Goal: Transaction & Acquisition: Purchase product/service

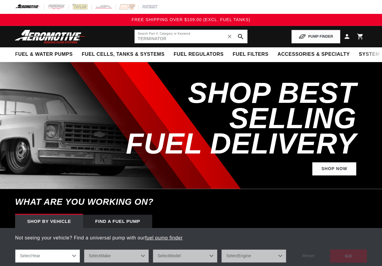
type input "TERMINATOR"
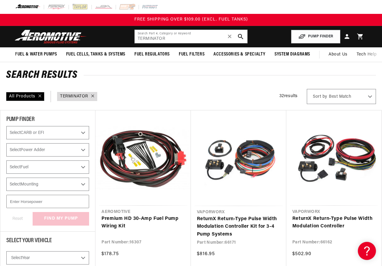
click at [365, 100] on select "Best Match Featured Name, A-Z Name, Z-A Price, Low to High Price, High to Low" at bounding box center [341, 96] width 69 height 15
select select "price:desc"
click at [308, 89] on select "Best Match Featured Name, A-Z Name, Z-A Price, Low to High Price, High to Low" at bounding box center [341, 96] width 69 height 15
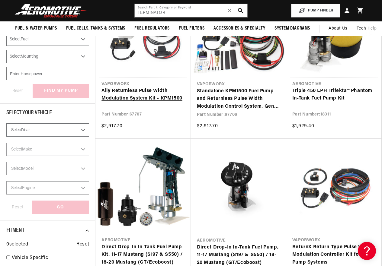
scroll to position [91, 0]
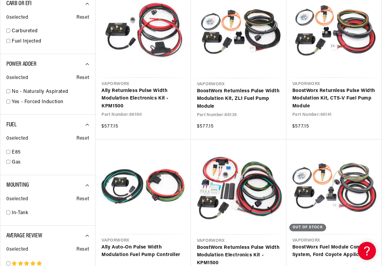
scroll to position [755, 0]
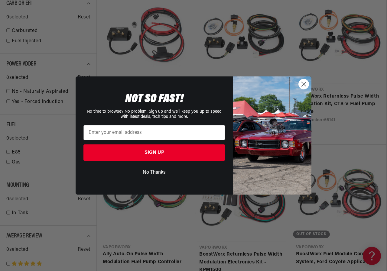
click at [304, 85] on circle "Close dialog" at bounding box center [303, 84] width 10 height 10
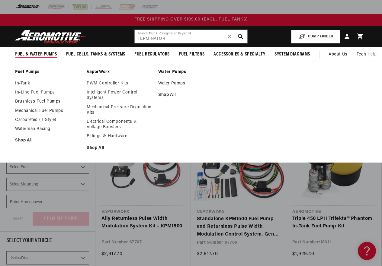
click at [43, 102] on link "Brushless Fuel Pumps" at bounding box center [48, 101] width 66 height 5
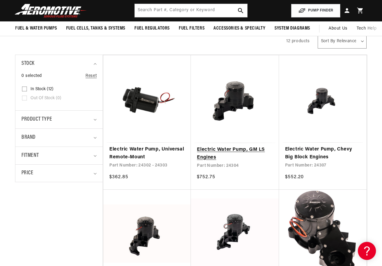
scroll to position [91, 0]
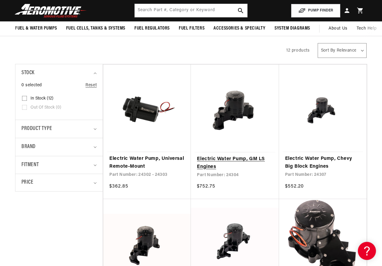
click at [229, 156] on link "Electric Water Pump, GM LS Engines" at bounding box center [235, 163] width 76 height 15
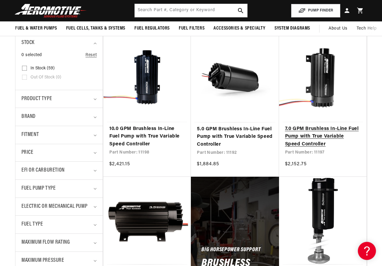
scroll to position [121, 0]
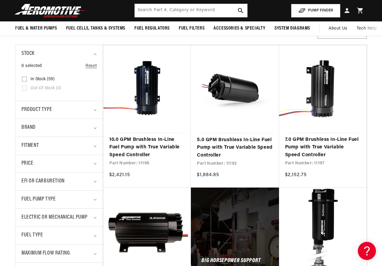
click at [358, 38] on select "Sort By Relevance Sort By Price, Low to High Sort By Price, High to Low" at bounding box center [342, 31] width 49 height 15
select select "price-descending"
click at [318, 24] on select "Sort By Relevance Sort By Price, Low to High Sort By Price, High to Low" at bounding box center [342, 31] width 49 height 15
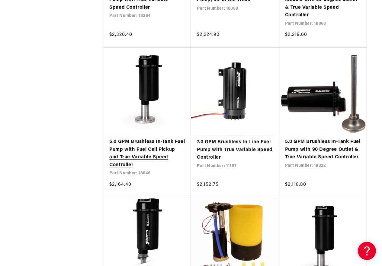
scroll to position [725, 0]
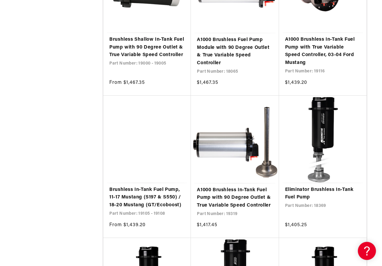
scroll to position [2225, 0]
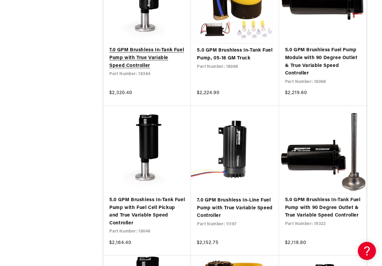
scroll to position [675, 0]
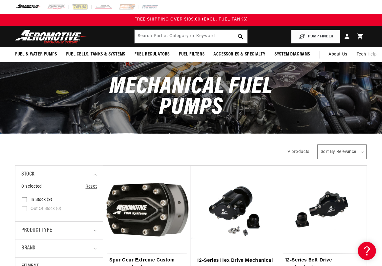
click at [189, 146] on div "All Products" at bounding box center [146, 151] width 262 height 17
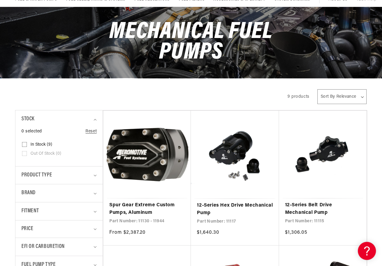
scroll to position [60, 0]
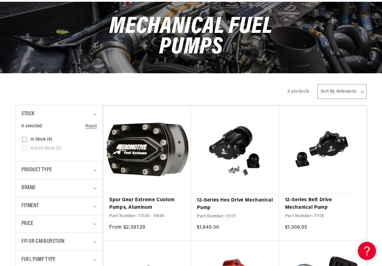
click at [355, 91] on select "Sort By Relevance Sort By Price, Low to High Sort By Price, High to Low" at bounding box center [341, 91] width 49 height 15
select select "price-ascending"
click at [317, 84] on select "Sort By Relevance Sort By Price, Low to High Sort By Price, High to Low" at bounding box center [341, 91] width 49 height 15
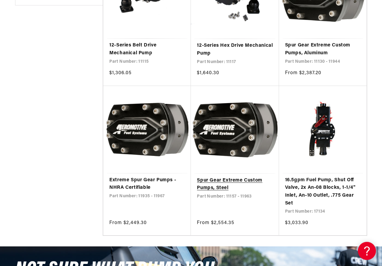
scroll to position [362, 0]
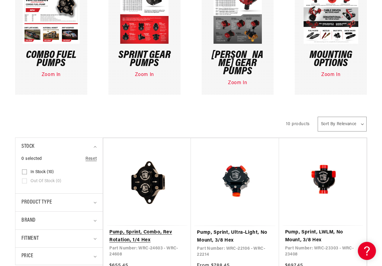
scroll to position [181, 0]
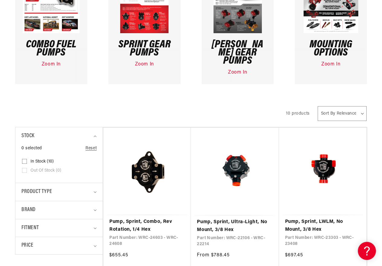
click at [337, 106] on select "Sort By Relevance Sort By Price, Low to High Sort By Price, High to Low" at bounding box center [342, 113] width 49 height 15
select select "price-ascending"
click at [318, 106] on select "Sort By Relevance Sort By Price, Low to High Sort By Price, High to Low" at bounding box center [342, 113] width 49 height 15
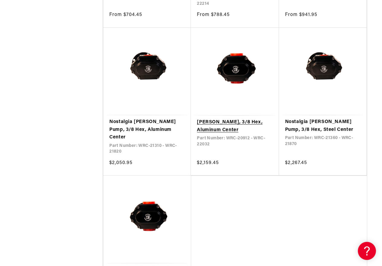
scroll to position [634, 0]
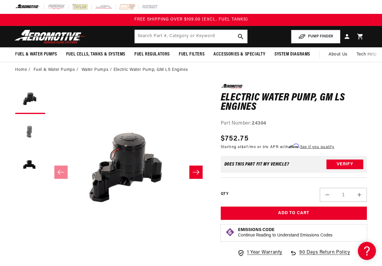
click at [34, 132] on button "Load image 2 in gallery view" at bounding box center [30, 132] width 30 height 30
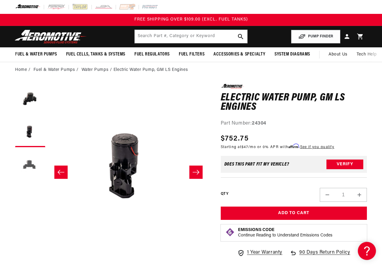
click at [29, 162] on button "Load image 3 in gallery view" at bounding box center [30, 165] width 30 height 30
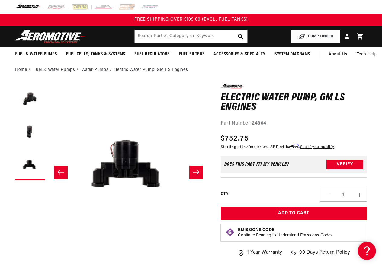
scroll to position [0, 321]
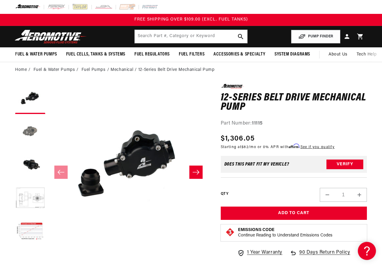
click at [24, 130] on button "Load image 2 in gallery view" at bounding box center [30, 132] width 30 height 30
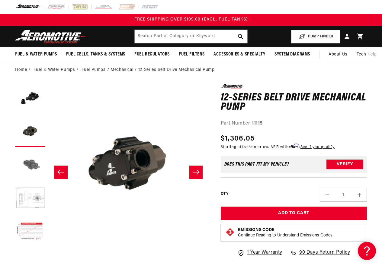
click at [33, 165] on button "Load image 3 in gallery view" at bounding box center [30, 165] width 30 height 30
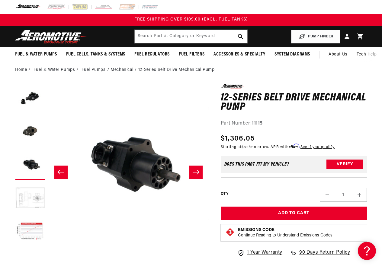
click at [31, 195] on button "Load image 4 in gallery view" at bounding box center [30, 199] width 30 height 30
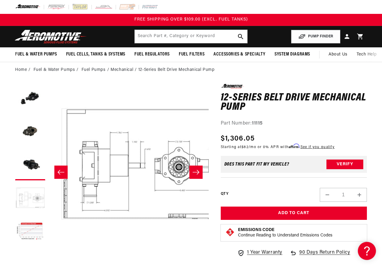
scroll to position [0, 481]
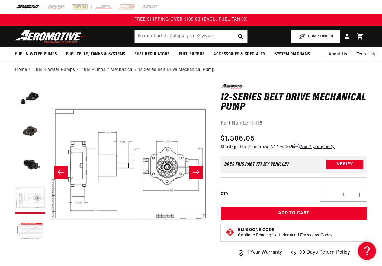
click at [32, 215] on ul "Gallery Viewer" at bounding box center [30, 165] width 30 height 163
click at [32, 219] on button "Load image 5 in gallery view" at bounding box center [30, 232] width 30 height 30
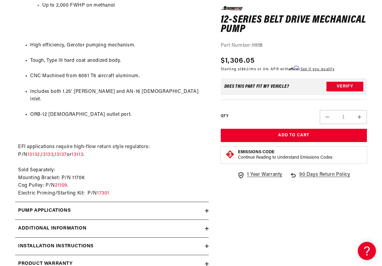
scroll to position [483, 0]
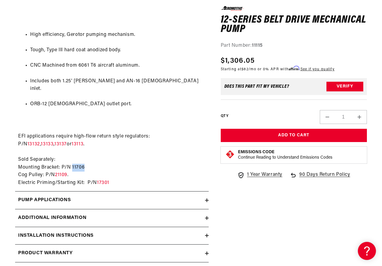
drag, startPoint x: 72, startPoint y: 158, endPoint x: 84, endPoint y: 159, distance: 11.2
copy div "11706"
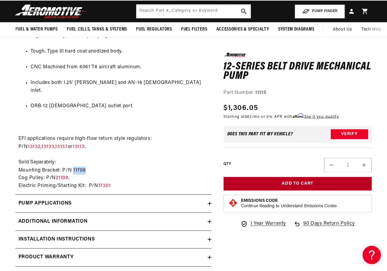
scroll to position [423, 0]
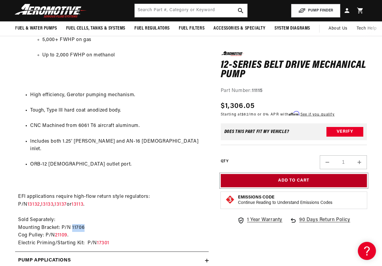
click at [294, 180] on button "Add to Cart" at bounding box center [294, 181] width 146 height 14
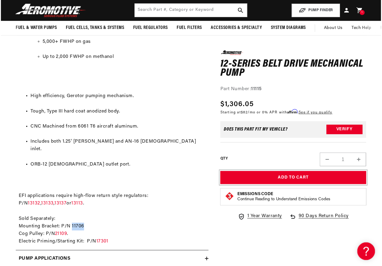
scroll to position [0, 651]
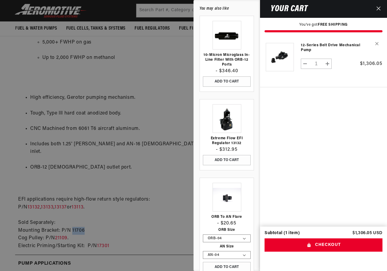
click at [178, 117] on div at bounding box center [193, 135] width 387 height 271
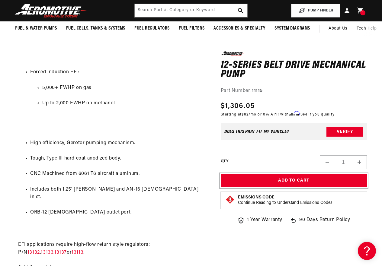
scroll to position [272, 0]
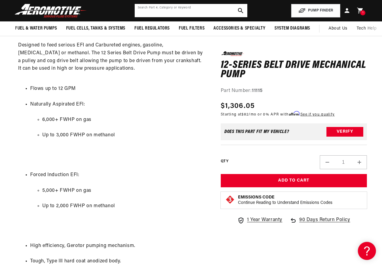
click at [178, 6] on input "text" at bounding box center [191, 10] width 113 height 13
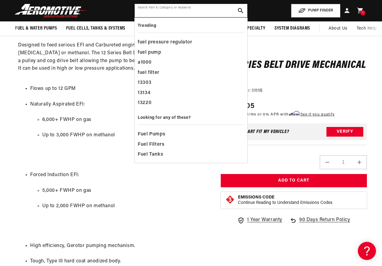
paste input "11706"
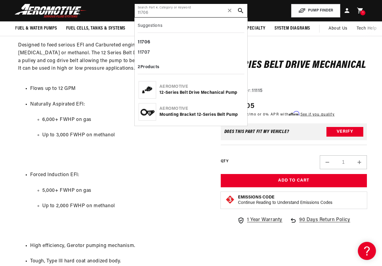
type input "11706"
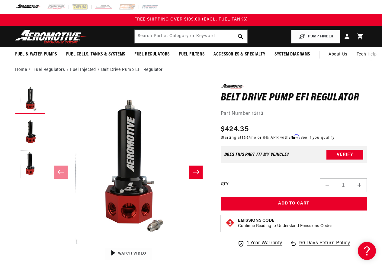
click at [131, 68] on li "Belt Drive Pump EFI Regulator" at bounding box center [132, 70] width 62 height 7
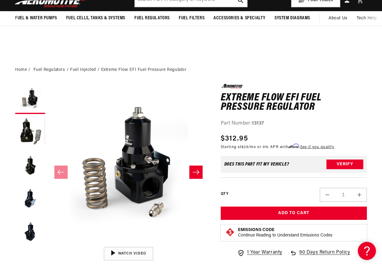
scroll to position [121, 0]
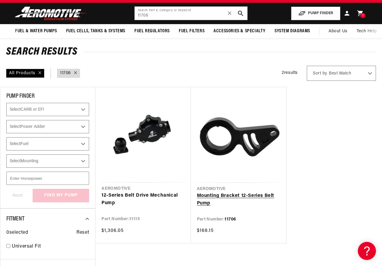
scroll to position [30, 0]
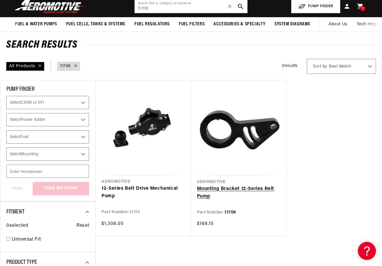
click at [216, 186] on link "Mounting Bracket 12-Series Belt Pump" at bounding box center [238, 192] width 83 height 15
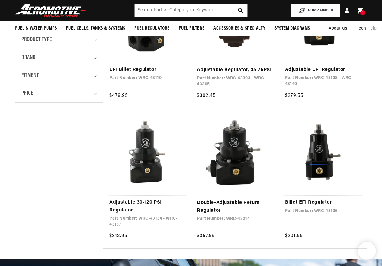
scroll to position [121, 0]
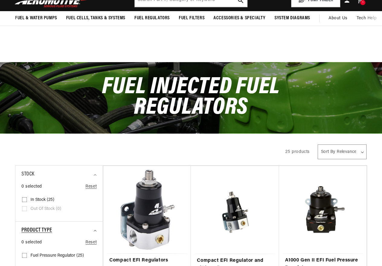
click at [92, 222] on summary "Product type" at bounding box center [58, 231] width 75 height 18
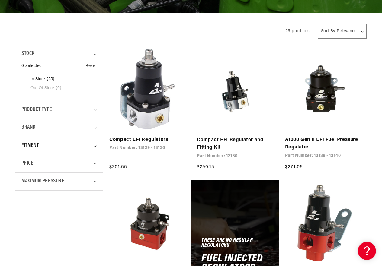
click at [93, 146] on summary "Fitment" at bounding box center [58, 146] width 75 height 18
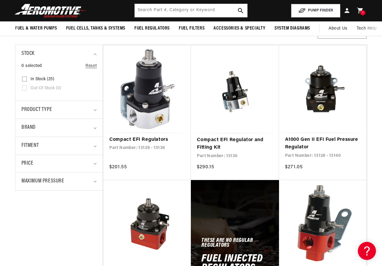
scroll to position [60, 0]
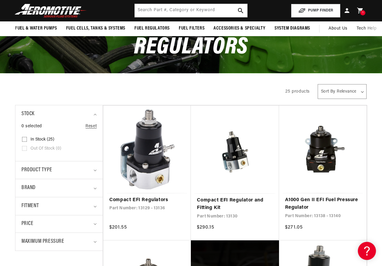
click at [361, 91] on select "Sort By Relevance Sort By Price, Low to High Sort By Price, High to Low" at bounding box center [342, 91] width 49 height 15
select select "price-descending"
click at [318, 84] on select "Sort By Relevance Sort By Price, Low to High Sort By Price, High to Low" at bounding box center [342, 91] width 49 height 15
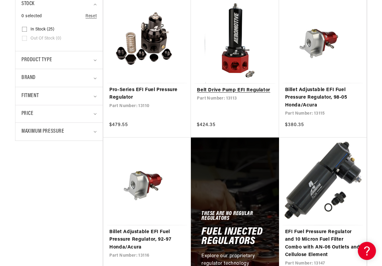
scroll to position [181, 0]
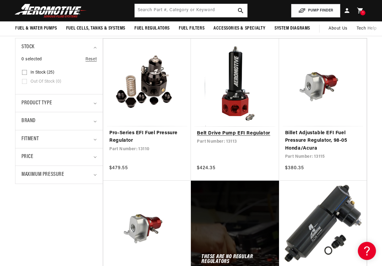
scroll to position [126, 0]
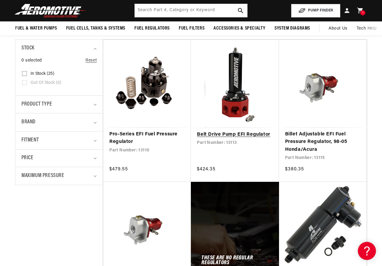
click at [235, 135] on link "Belt Drive Pump EFI Regulator" at bounding box center [235, 135] width 76 height 8
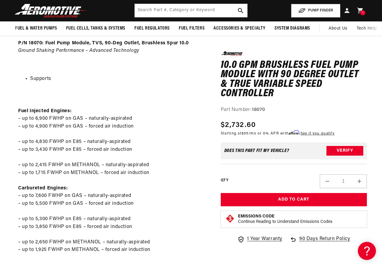
scroll to position [211, 0]
